Goal: Transaction & Acquisition: Purchase product/service

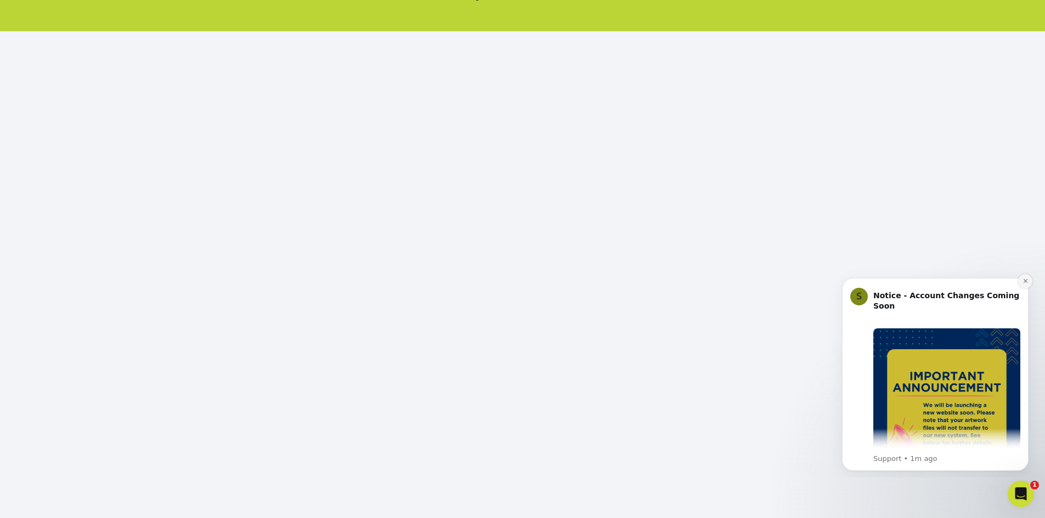
click at [1027, 281] on icon "Dismiss notification" at bounding box center [1026, 281] width 6 height 6
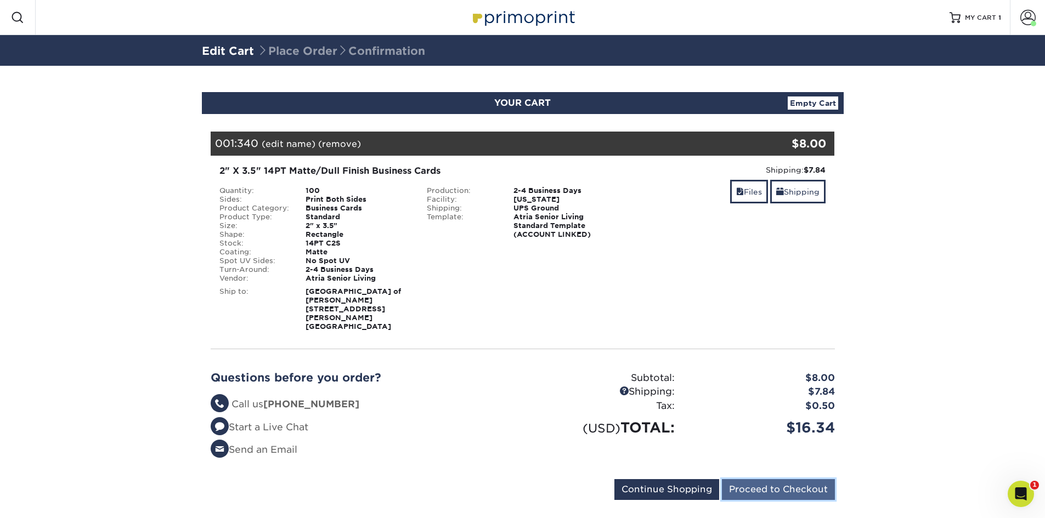
click at [787, 479] on input "Proceed to Checkout" at bounding box center [778, 489] width 113 height 21
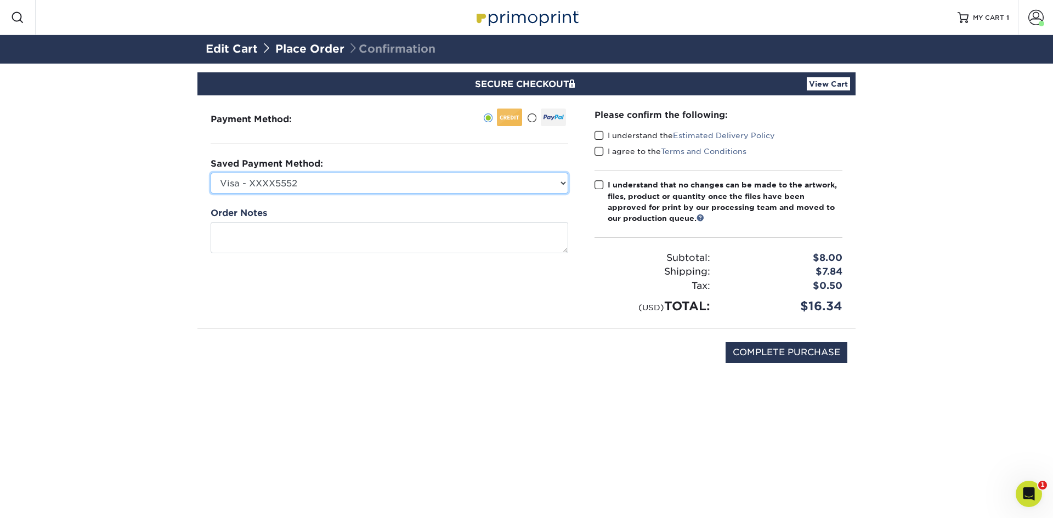
click at [426, 187] on select "Visa - XXXX5552 Visa - XXXX8840 Visa - XXXX8840 Visa - XXXX5252 Visa - XXXX1321…" at bounding box center [390, 183] width 358 height 21
select select "74478"
click at [211, 173] on select "Visa - XXXX5552 Visa - XXXX8840 Visa - XXXX8840 Visa - XXXX5252 Visa - XXXX1321…" at bounding box center [390, 183] width 358 height 21
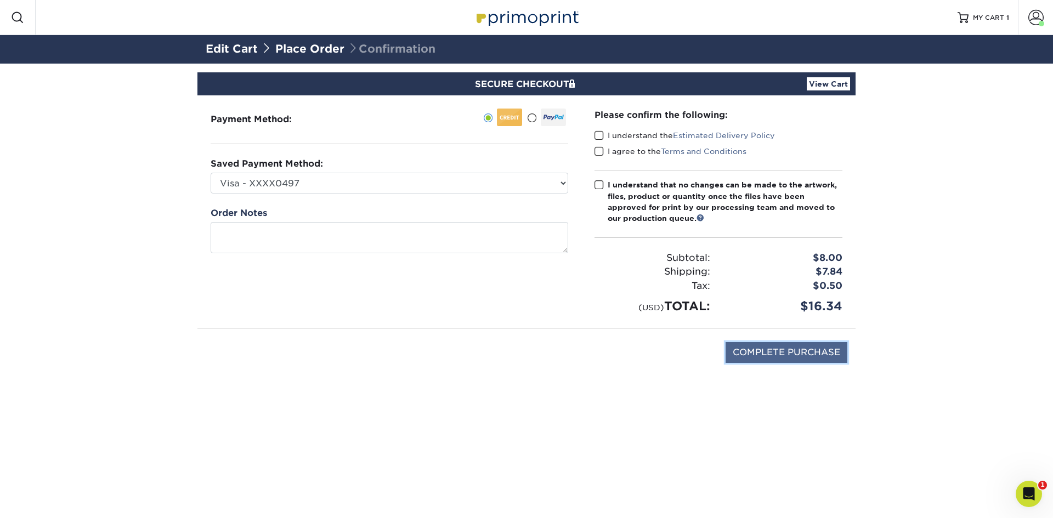
click at [773, 353] on input "COMPLETE PURCHASE" at bounding box center [787, 352] width 122 height 21
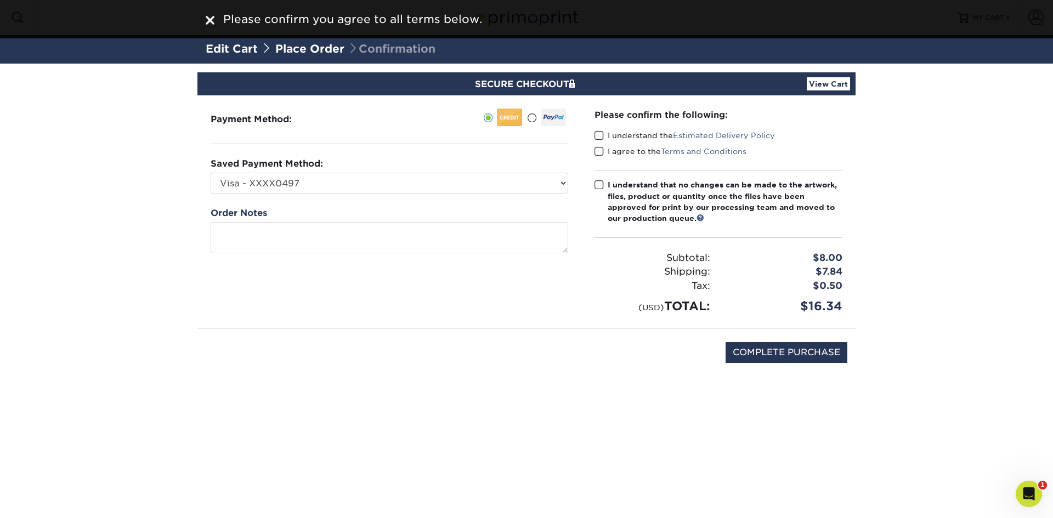
click at [601, 135] on span at bounding box center [599, 136] width 9 height 10
click at [0, 0] on input "I understand the Estimated Delivery Policy" at bounding box center [0, 0] width 0 height 0
click at [598, 147] on span at bounding box center [599, 151] width 9 height 10
click at [0, 0] on input "I agree to the Terms and Conditions" at bounding box center [0, 0] width 0 height 0
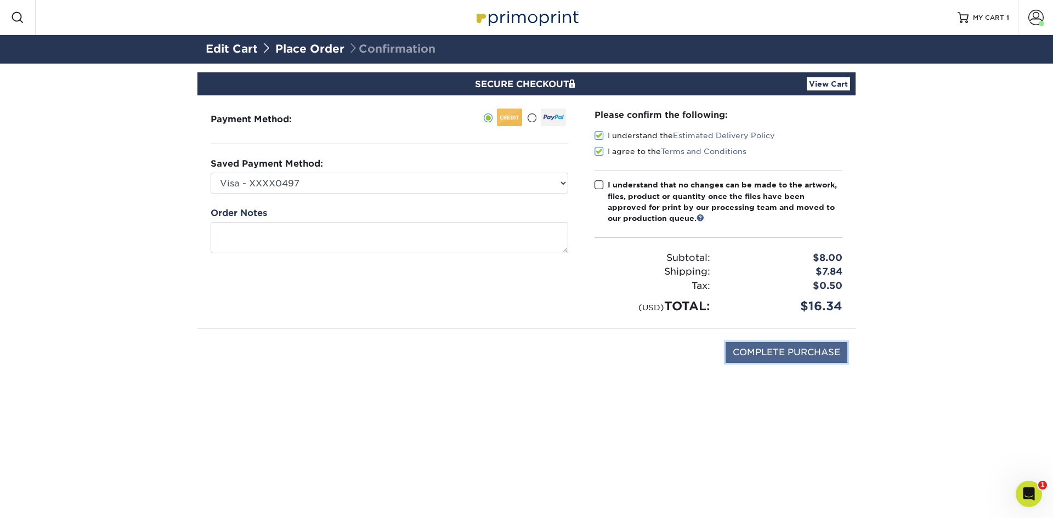
click at [789, 353] on input "COMPLETE PURCHASE" at bounding box center [787, 352] width 122 height 21
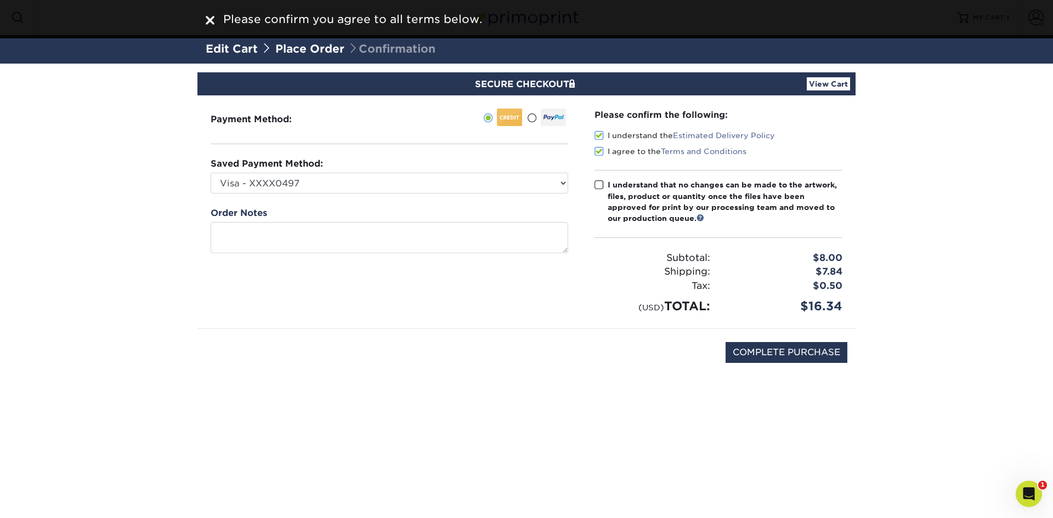
click at [597, 183] on span at bounding box center [599, 185] width 9 height 10
click at [0, 0] on input "I understand that no changes can be made to the artwork, files, product or quan…" at bounding box center [0, 0] width 0 height 0
click at [764, 348] on input "COMPLETE PURCHASE" at bounding box center [787, 352] width 122 height 21
type input "PROCESSING, PLEASE WAIT..."
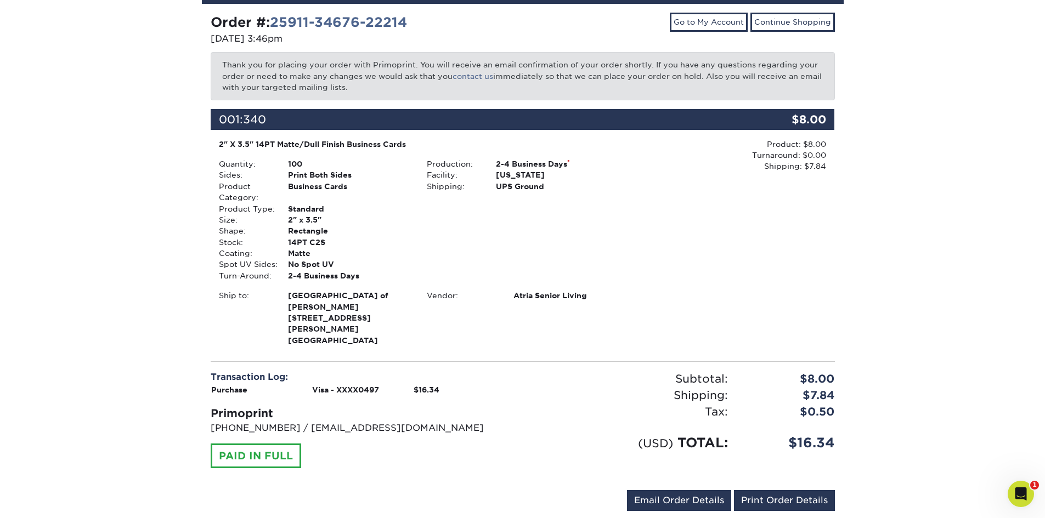
scroll to position [120, 0]
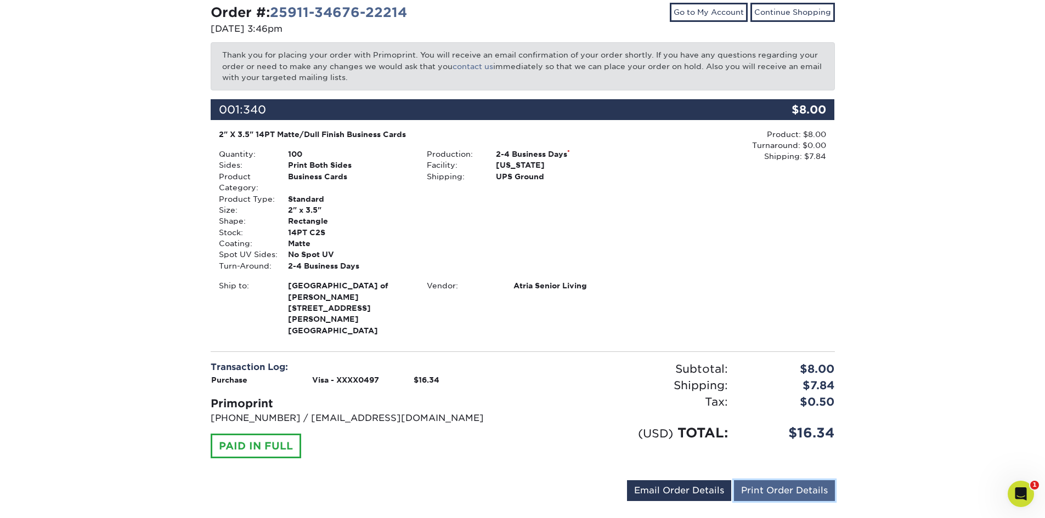
click at [784, 481] on link "Print Order Details" at bounding box center [784, 491] width 101 height 21
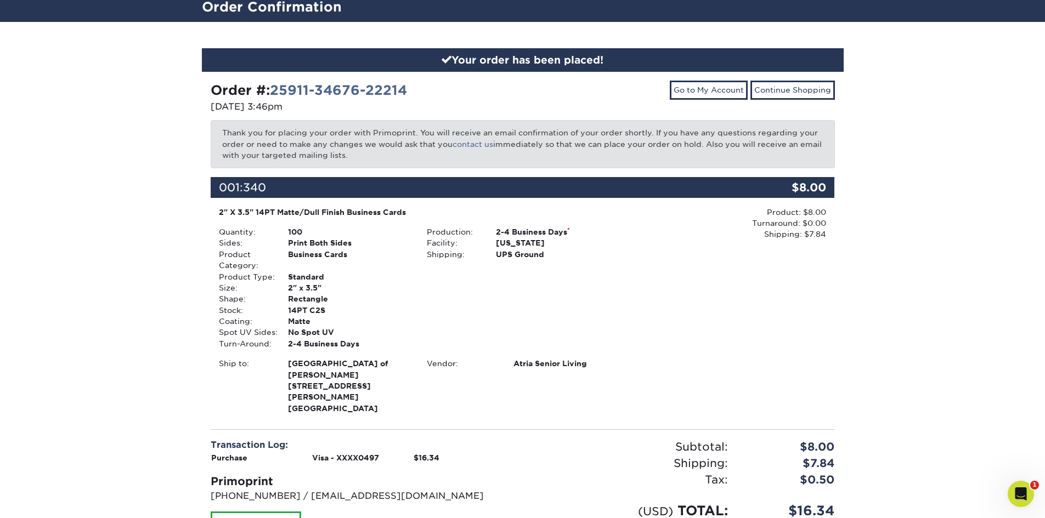
scroll to position [0, 0]
